Goal: Find specific page/section: Find specific page/section

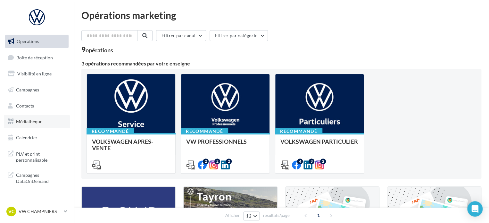
click at [49, 125] on link "Médiathèque" at bounding box center [37, 121] width 66 height 13
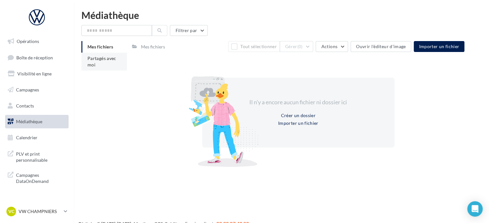
click at [119, 65] on li "Partagés avec moi" at bounding box center [104, 62] width 46 height 18
